Goal: Transaction & Acquisition: Subscribe to service/newsletter

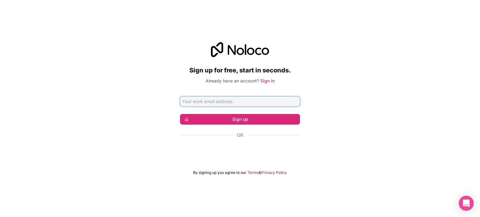
type input "[EMAIL_ADDRESS][DOMAIN_NAME]"
click at [267, 81] on link "Sign in" at bounding box center [267, 80] width 14 height 5
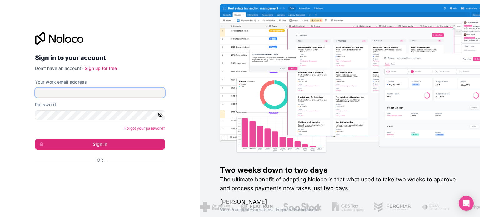
click at [44, 92] on input "Your work email address" at bounding box center [100, 93] width 130 height 10
type input "[EMAIL_ADDRESS][DOMAIN_NAME]"
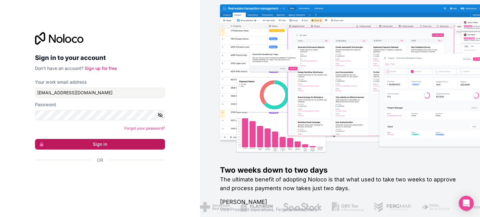
click at [82, 142] on button "Sign in" at bounding box center [100, 144] width 130 height 11
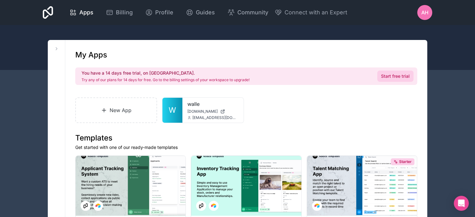
click at [395, 75] on link "Start free trial" at bounding box center [395, 76] width 36 height 11
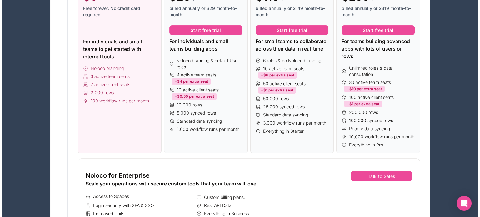
scroll to position [94, 0]
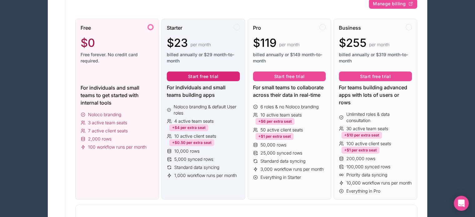
click at [205, 75] on button "Start free trial" at bounding box center [203, 77] width 73 height 10
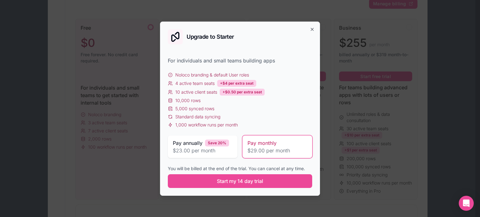
click at [270, 142] on span "Pay monthly" at bounding box center [261, 142] width 29 height 7
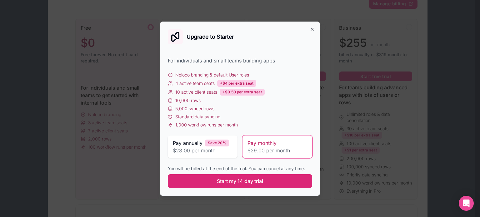
click at [226, 181] on span "Start my 14 day trial" at bounding box center [240, 180] width 46 height 7
